Goal: Transaction & Acquisition: Purchase product/service

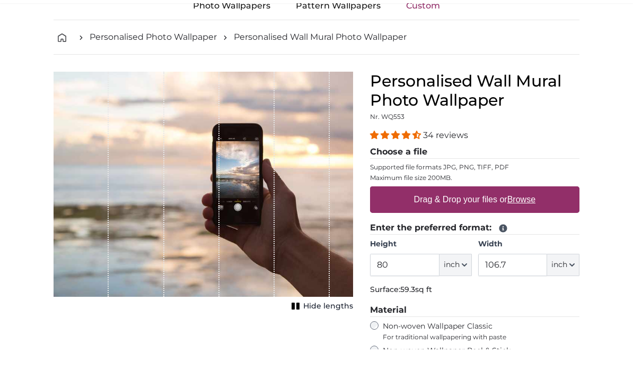
scroll to position [33, 0]
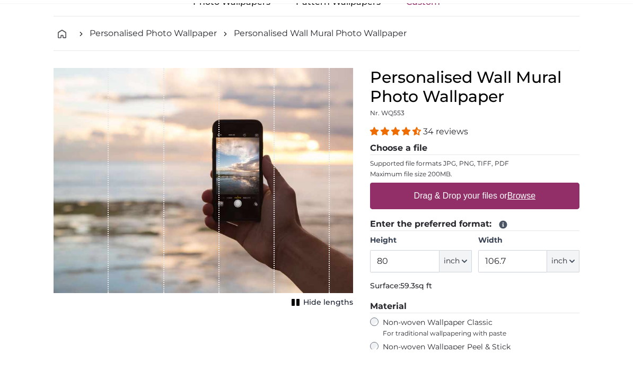
click at [532, 228] on u "Browse" at bounding box center [522, 232] width 28 height 9
click at [532, 219] on input "Drag & Drop your files or Browse" at bounding box center [474, 220] width 209 height 3
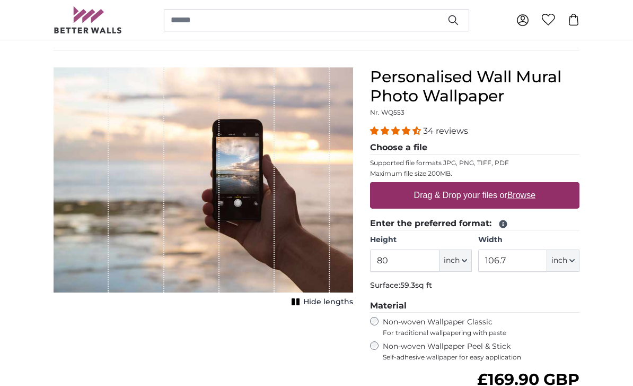
click at [531, 199] on u "Browse" at bounding box center [522, 194] width 28 height 9
click at [531, 185] on input "Drag & Drop your files or Browse" at bounding box center [474, 183] width 209 height 3
type input "**********"
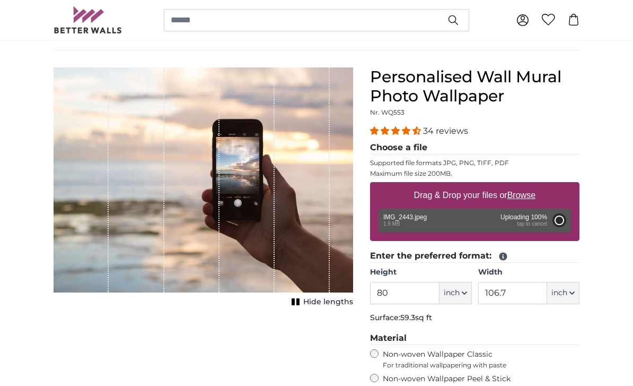
type input "73.2"
type input "130.4"
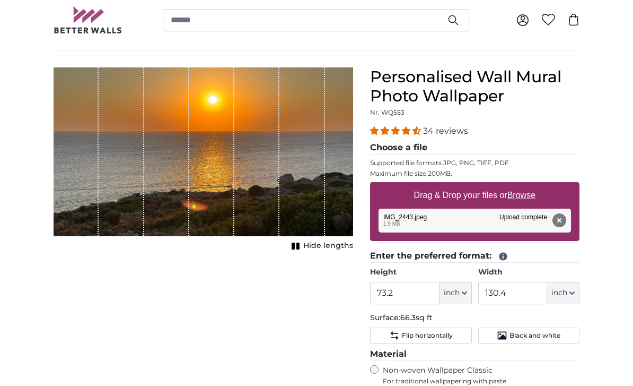
click at [568, 294] on button "inch" at bounding box center [563, 293] width 32 height 22
click at [572, 320] on link "Centimeter (cm)" at bounding box center [563, 320] width 93 height 19
type input "186"
type input "331.3"
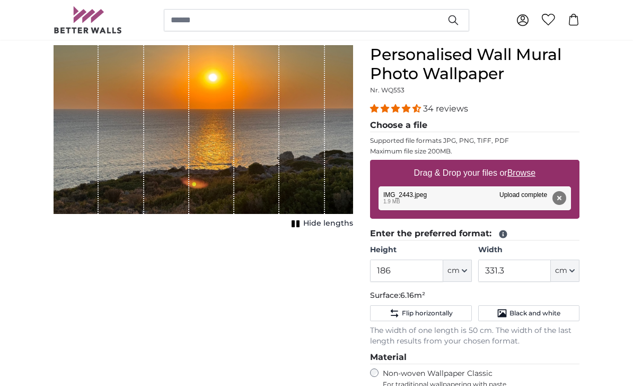
scroll to position [79, 0]
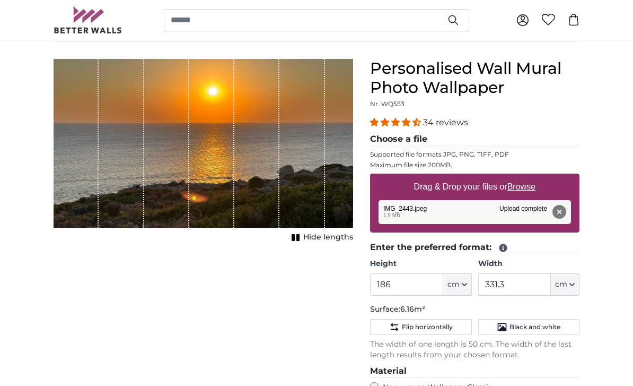
click at [559, 213] on button "Remove" at bounding box center [560, 212] width 14 height 14
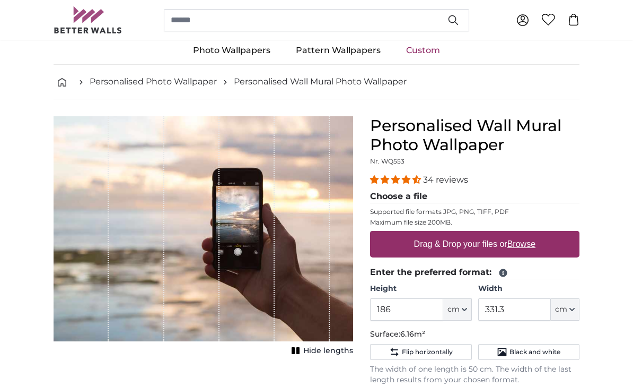
scroll to position [0, 0]
